Goal: Information Seeking & Learning: Learn about a topic

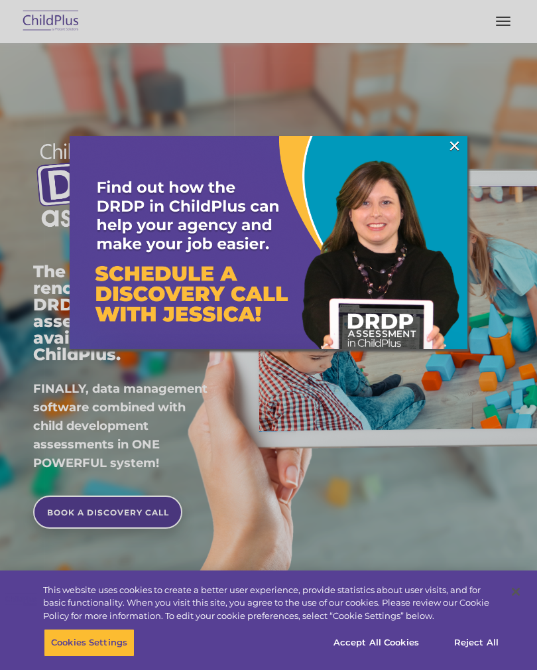
scroll to position [375, 0]
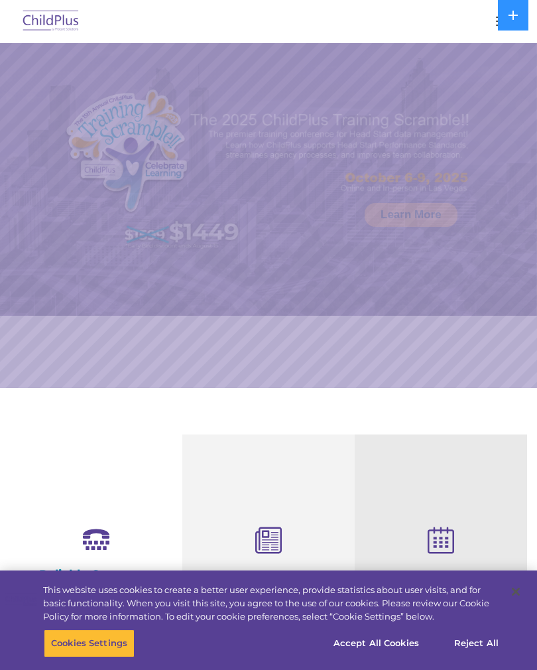
select select "MEDIUM"
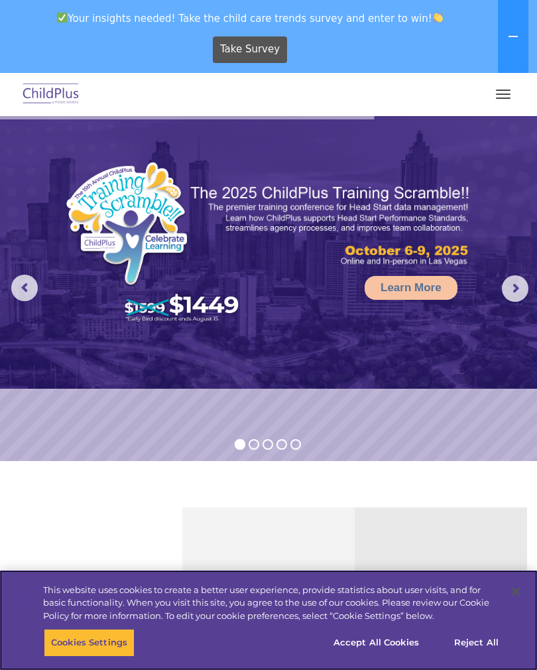
click at [379, 632] on button "Accept All Cookies" at bounding box center [376, 643] width 100 height 28
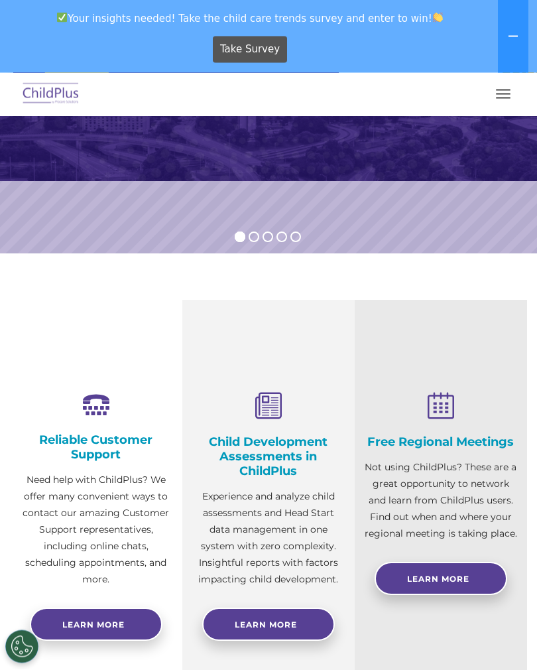
scroll to position [212, 0]
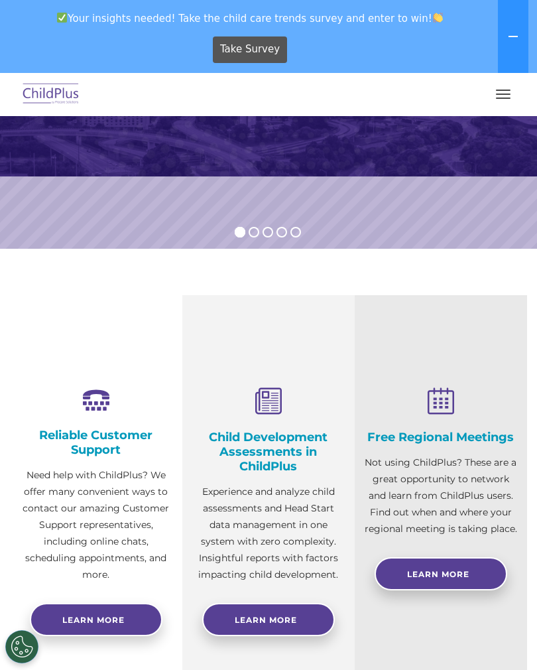
click at [294, 584] on div at bounding box center [268, 593] width 153 height 20
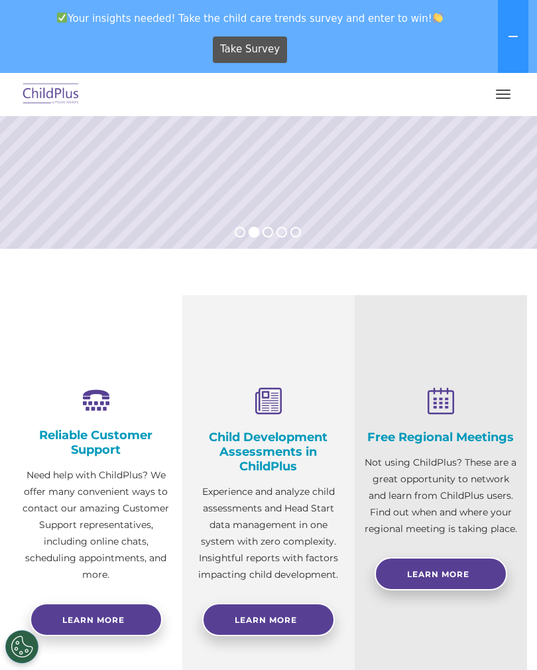
click at [273, 610] on link "Learn More" at bounding box center [268, 619] width 133 height 33
